Goal: Task Accomplishment & Management: Use online tool/utility

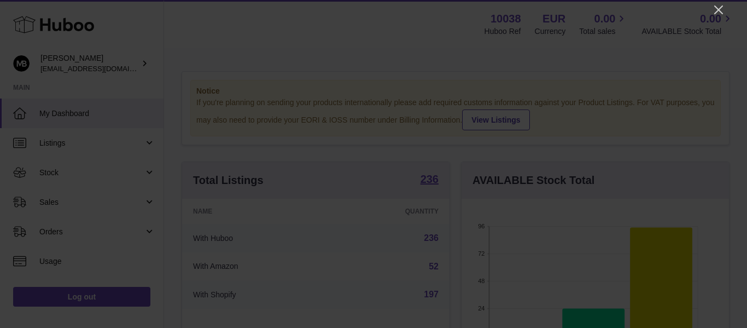
scroll to position [546676, 546579]
click at [717, 4] on icon "Close" at bounding box center [718, 9] width 13 height 13
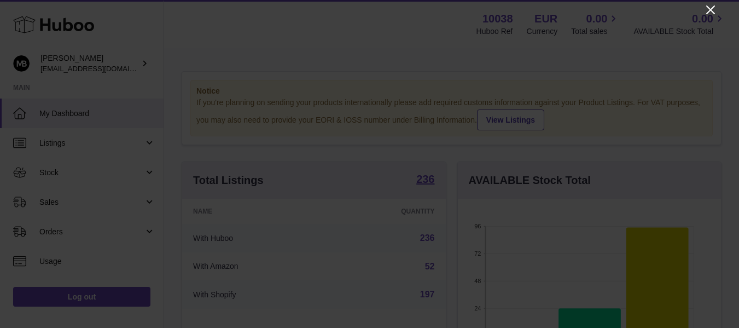
scroll to position [546676, 546583]
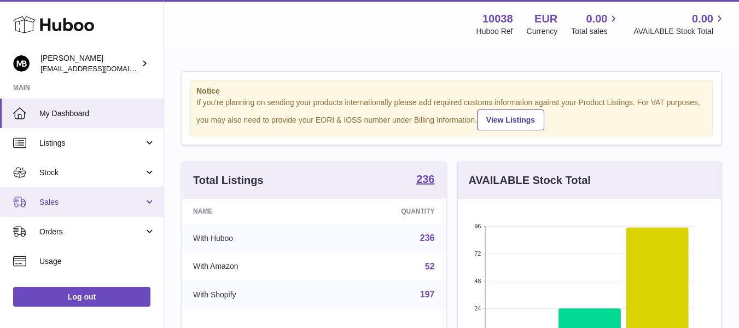
click at [56, 201] on span "Sales" at bounding box center [91, 202] width 104 height 10
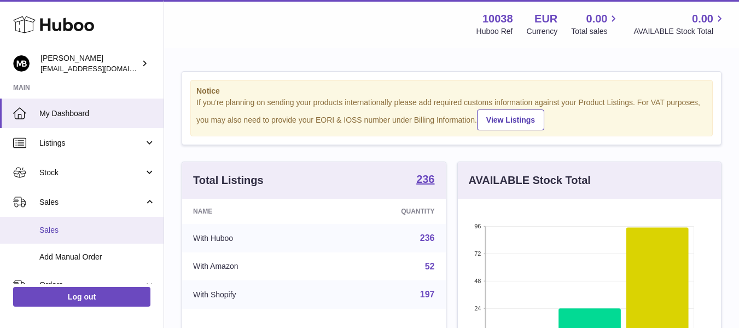
click at [54, 227] on span "Sales" at bounding box center [97, 230] width 116 height 10
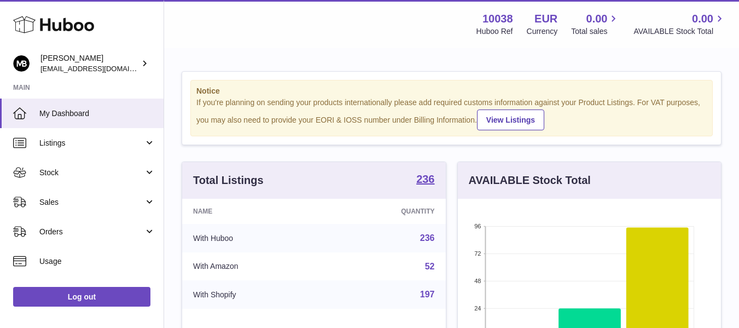
scroll to position [171, 263]
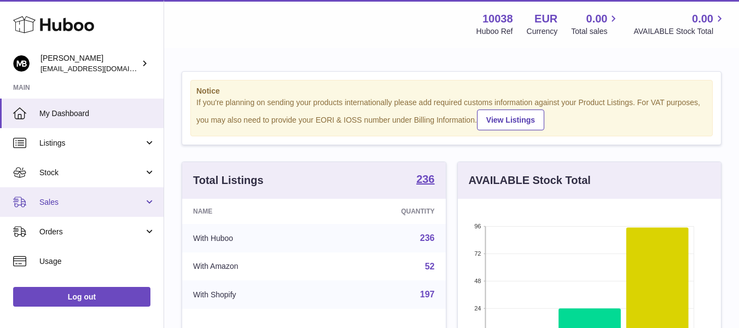
click at [64, 196] on link "Sales" at bounding box center [82, 202] width 164 height 30
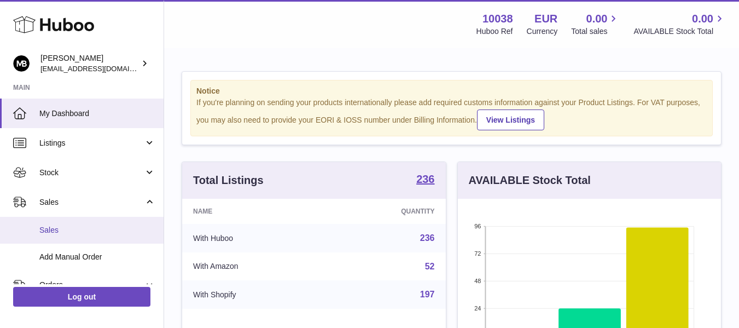
click at [56, 227] on span "Sales" at bounding box center [97, 230] width 116 height 10
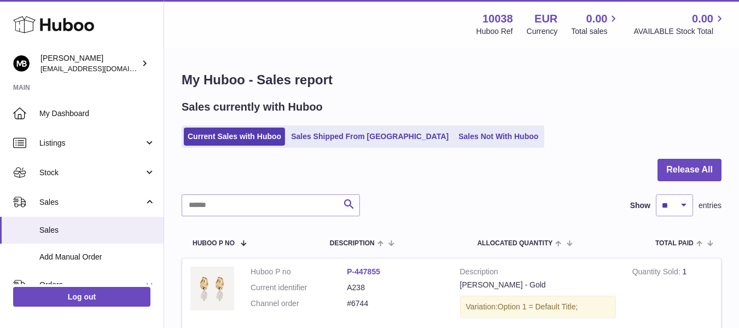
click at [318, 74] on h1 "My Huboo - Sales report" at bounding box center [452, 79] width 540 height 17
click at [314, 79] on h1 "My Huboo - Sales report" at bounding box center [452, 79] width 540 height 17
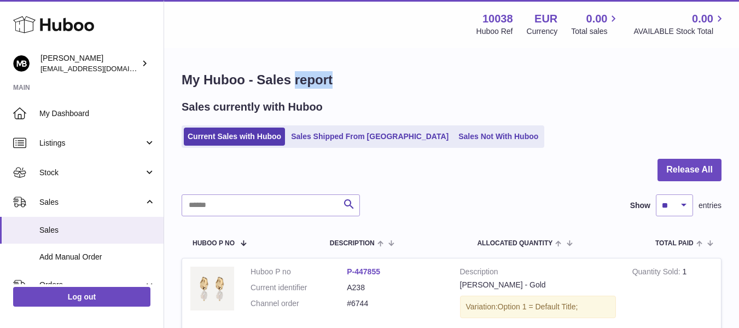
click at [314, 79] on h1 "My Huboo - Sales report" at bounding box center [452, 79] width 540 height 17
click at [274, 80] on h1 "My Huboo - Sales report" at bounding box center [452, 79] width 540 height 17
click at [278, 76] on h1 "My Huboo - Sales report" at bounding box center [452, 79] width 540 height 17
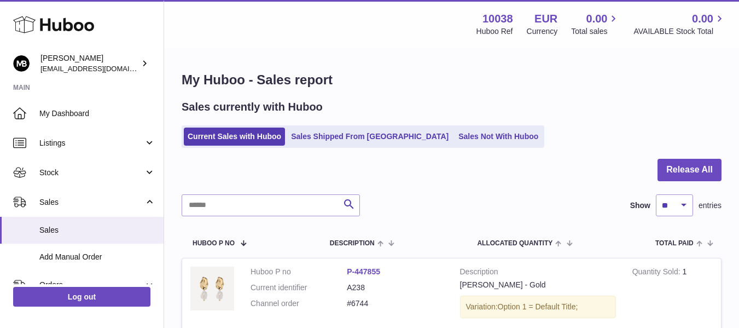
click at [312, 81] on h1 "My Huboo - Sales report" at bounding box center [452, 79] width 540 height 17
click at [313, 81] on h1 "My Huboo - Sales report" at bounding box center [452, 79] width 540 height 17
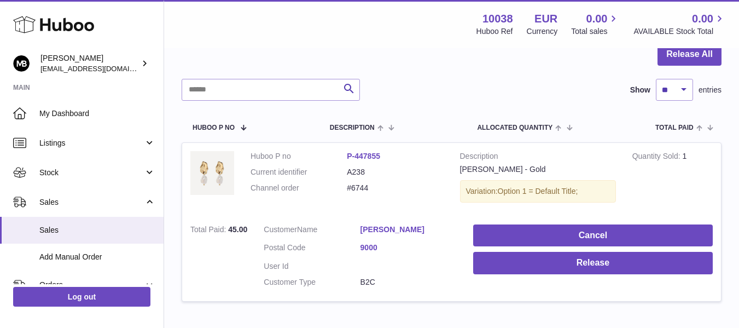
scroll to position [182, 0]
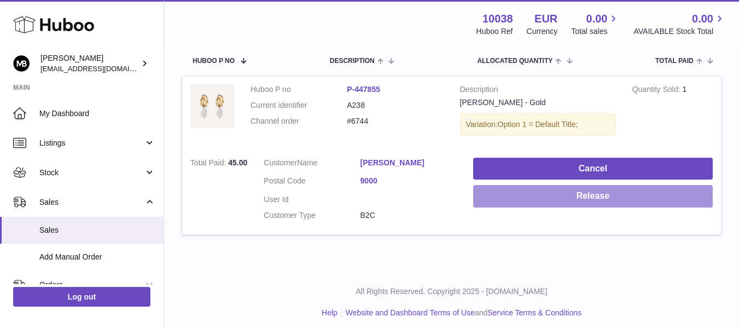
click at [495, 200] on button "Release" at bounding box center [593, 196] width 240 height 22
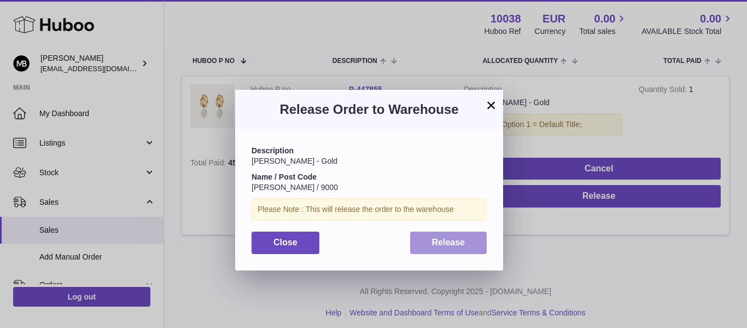
click at [442, 240] on span "Release" at bounding box center [448, 241] width 33 height 9
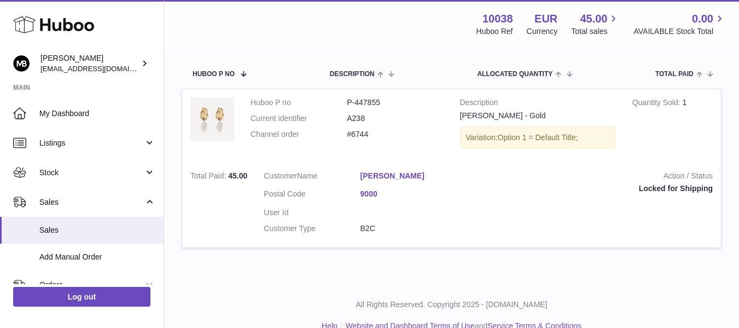
scroll to position [182, 0]
